Goal: Browse casually

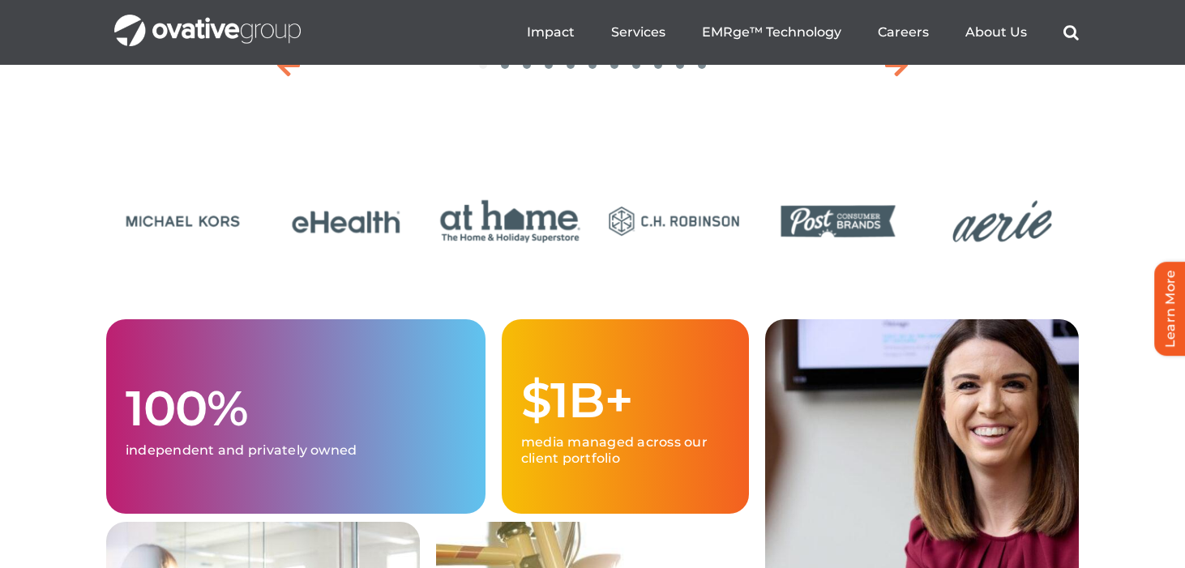
scroll to position [3921, 0]
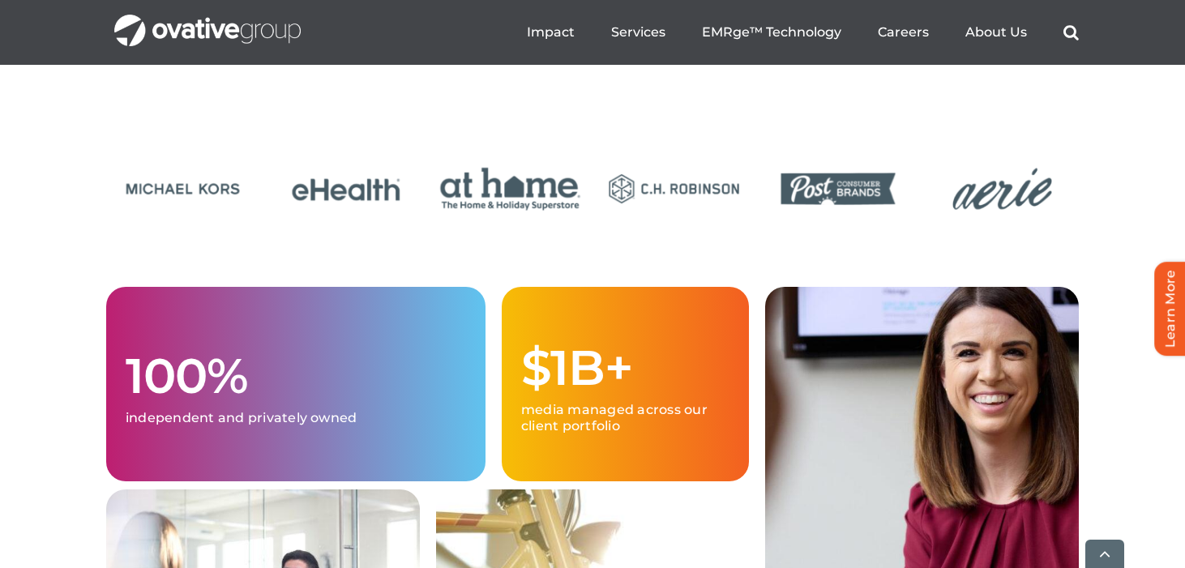
click at [903, 45] on icon "Next slide" at bounding box center [896, 32] width 23 height 26
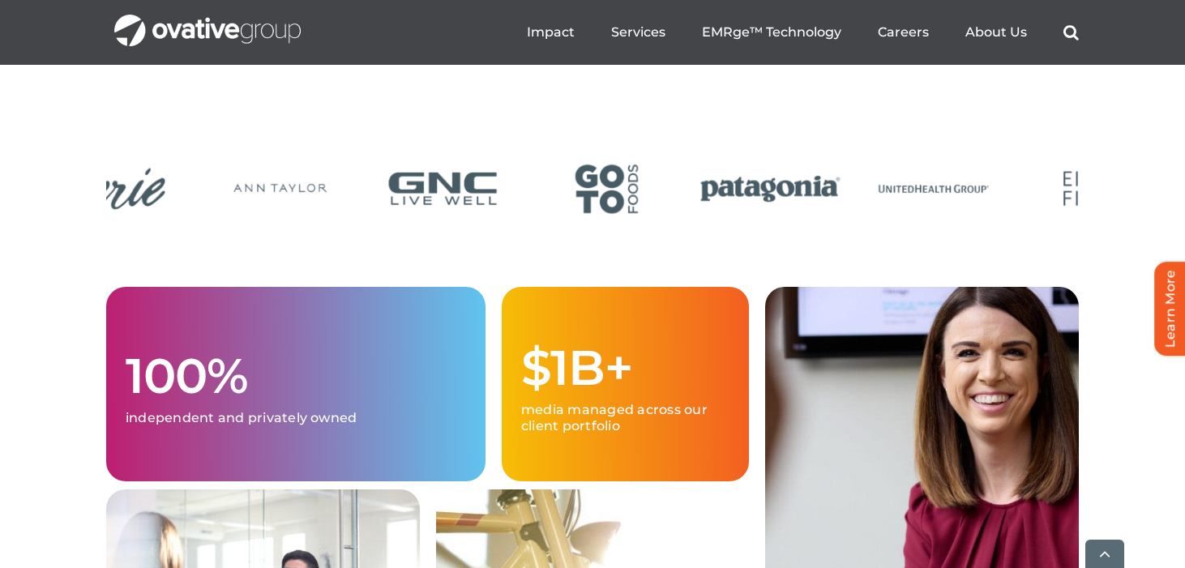
click at [829, 220] on img "22 / 24" at bounding box center [770, 188] width 153 height 63
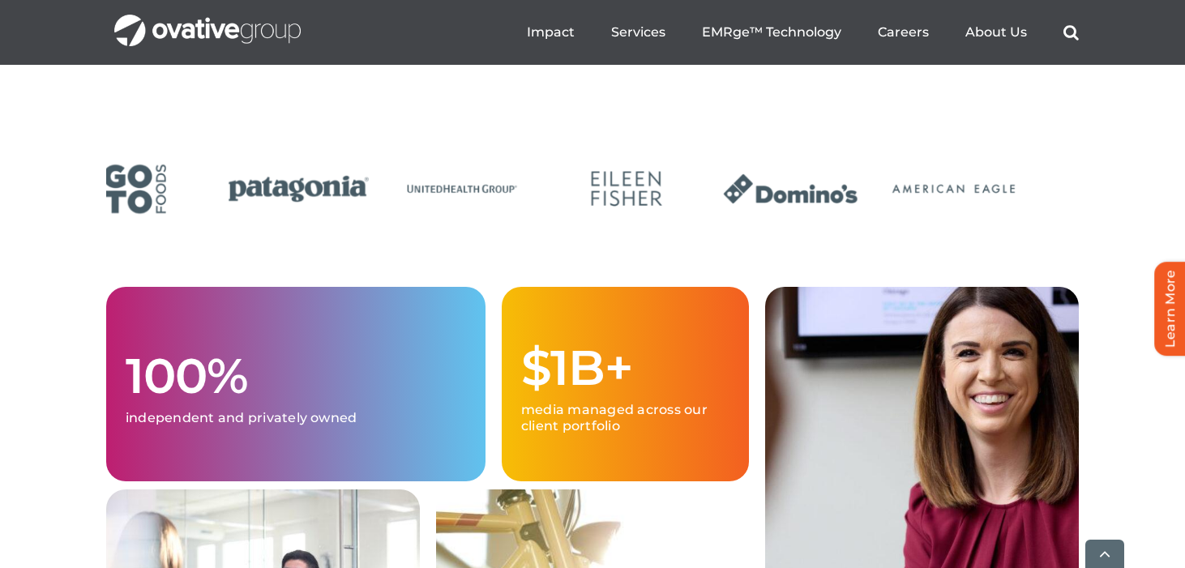
click at [459, 220] on img "23 / 24" at bounding box center [462, 188] width 153 height 63
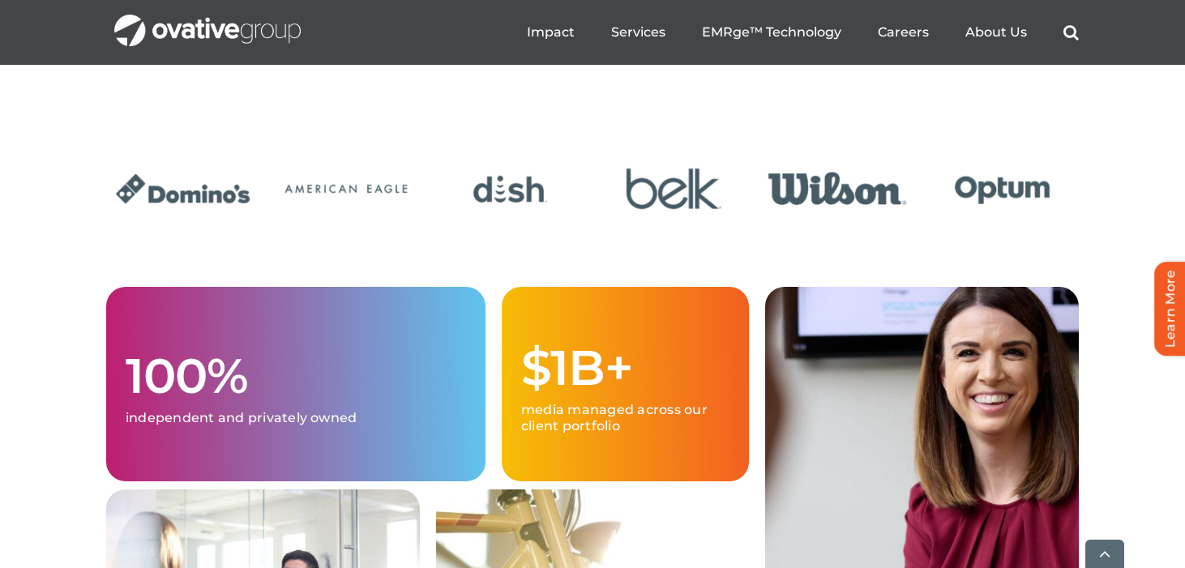
click at [597, 220] on img "4 / 24" at bounding box center [673, 188] width 153 height 63
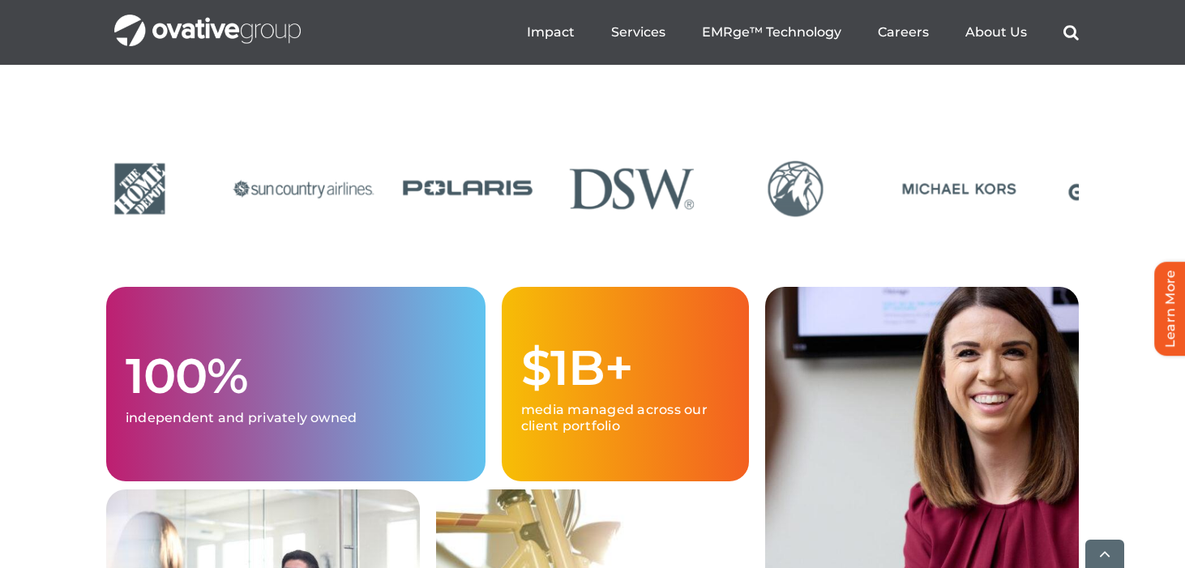
click at [391, 220] on img "10 / 24" at bounding box center [467, 188] width 153 height 63
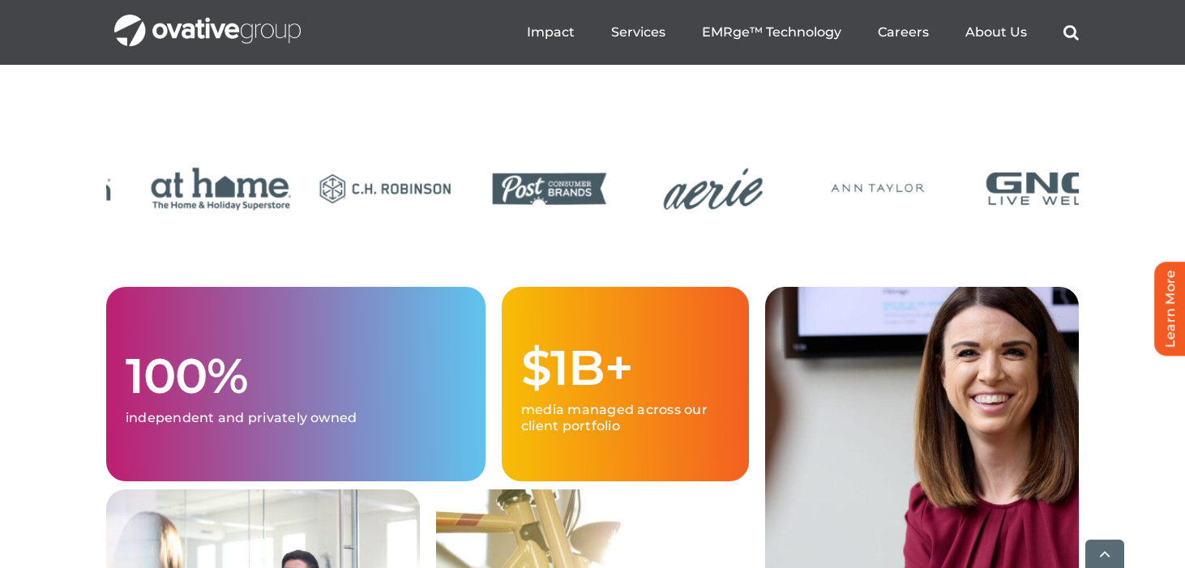
click at [316, 263] on div at bounding box center [592, 207] width 972 height 112
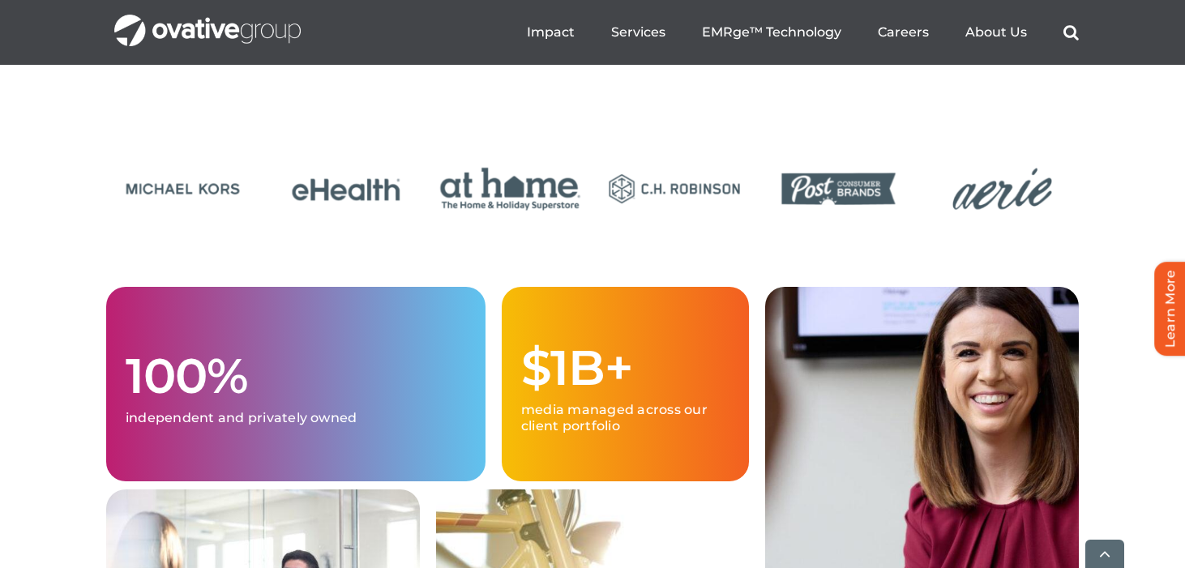
click at [207, 263] on div at bounding box center [592, 207] width 972 height 112
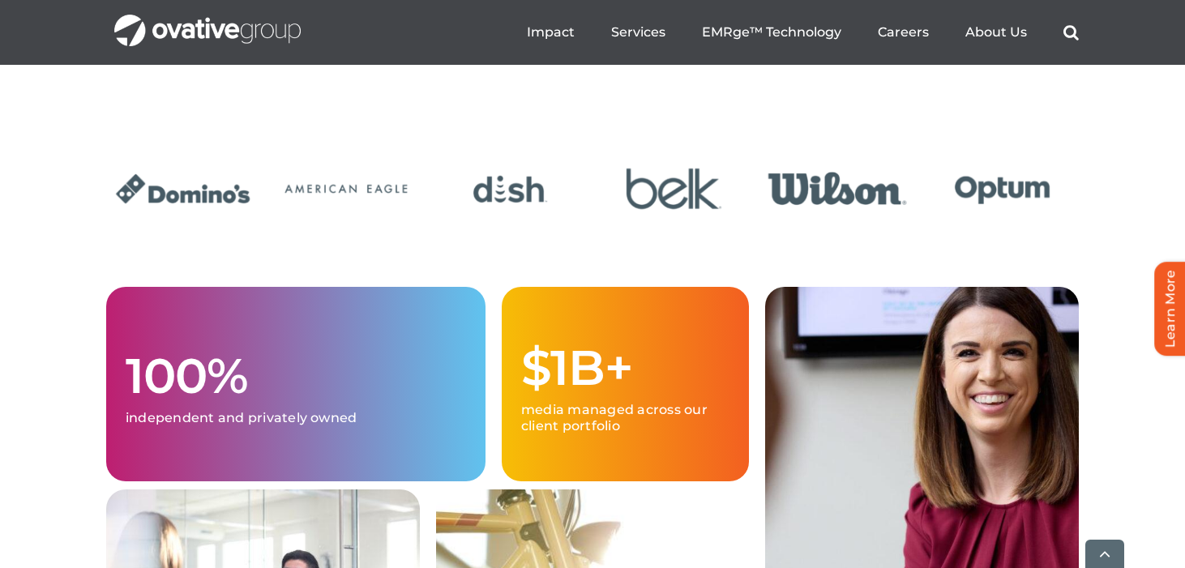
click at [597, 220] on img "4 / 24" at bounding box center [673, 188] width 153 height 63
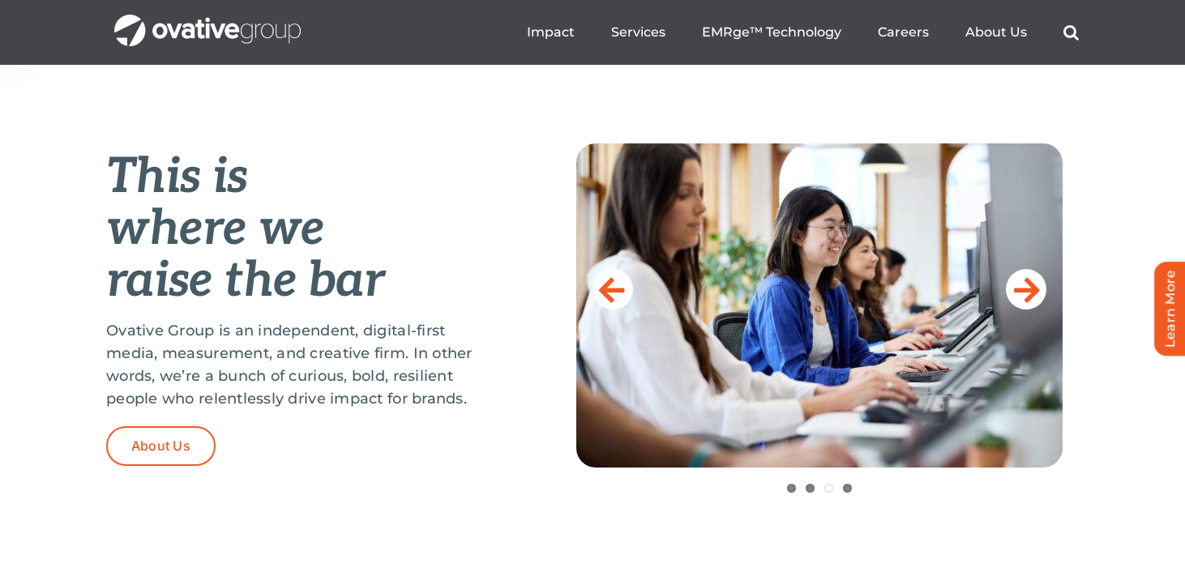
scroll to position [0, 0]
